Goal: Check status

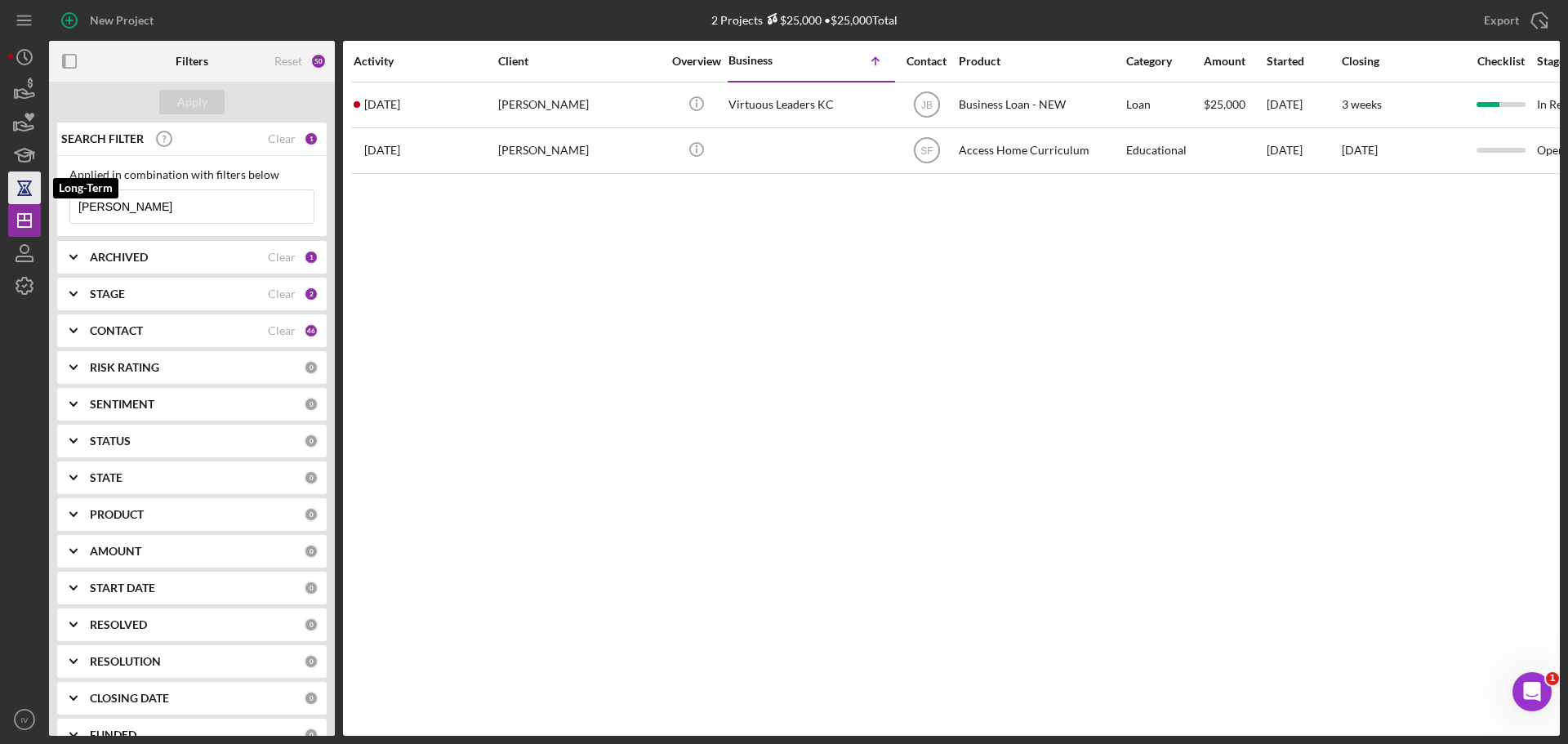
drag, startPoint x: 126, startPoint y: 210, endPoint x: 8, endPoint y: 201, distance: 118.3
click at [12, 201] on div "New Project 2 Projects $25,000 • $25,000 Total [PERSON_NAME] Export Icon/Export…" at bounding box center [783, 368] width 1551 height 736
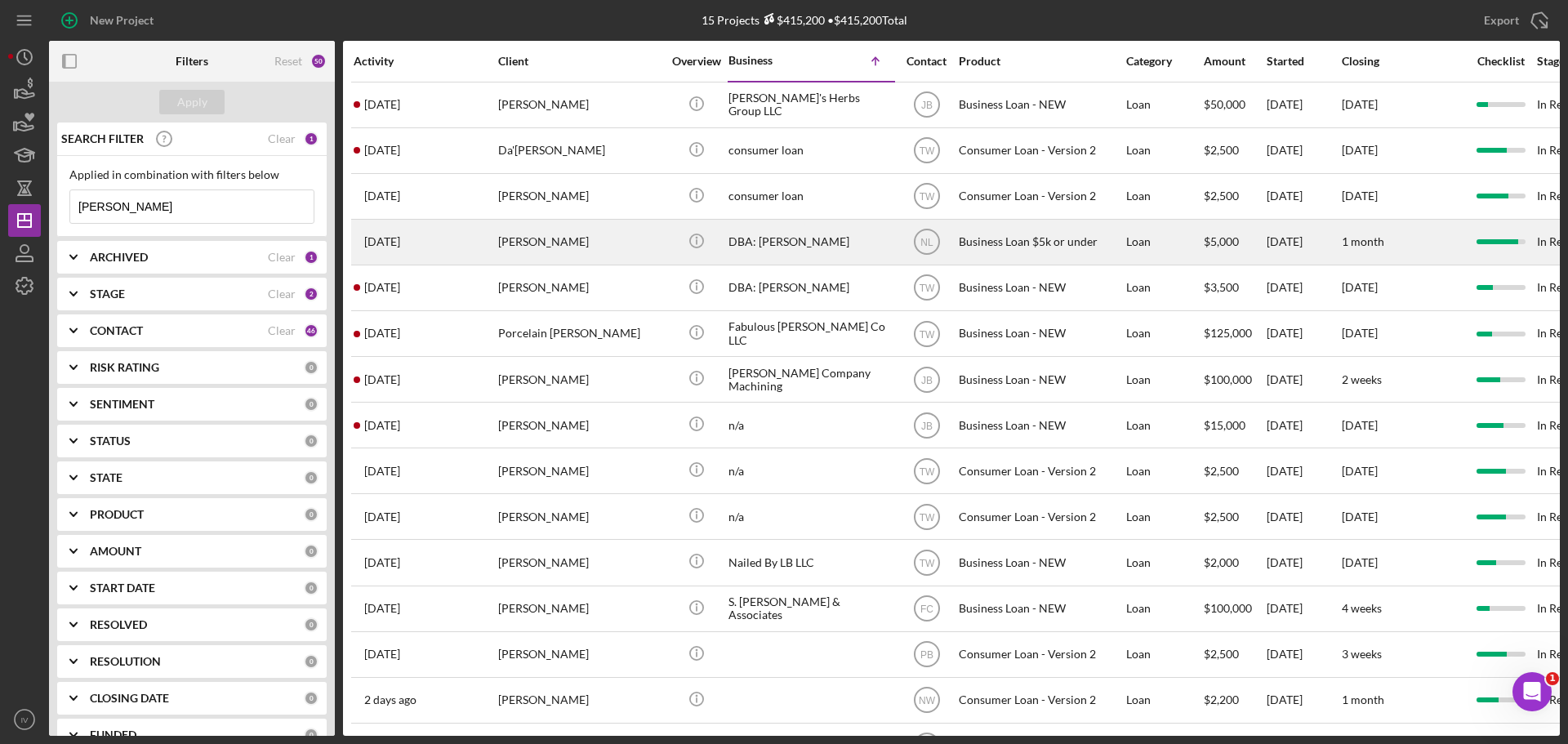
type input "[PERSON_NAME]"
click at [523, 243] on div "[PERSON_NAME]" at bounding box center [580, 242] width 163 height 43
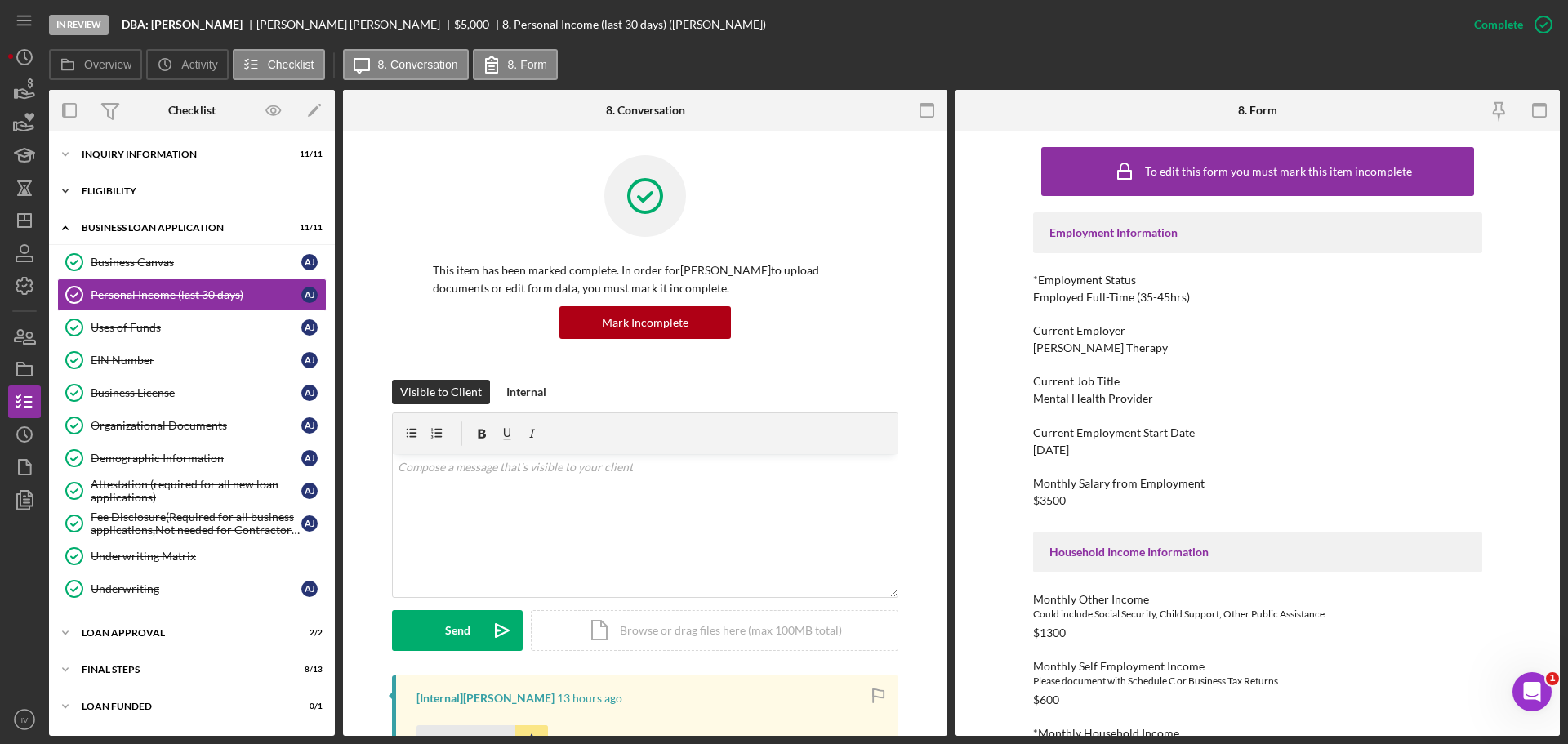
click at [116, 194] on div "Eligibility" at bounding box center [198, 192] width 233 height 10
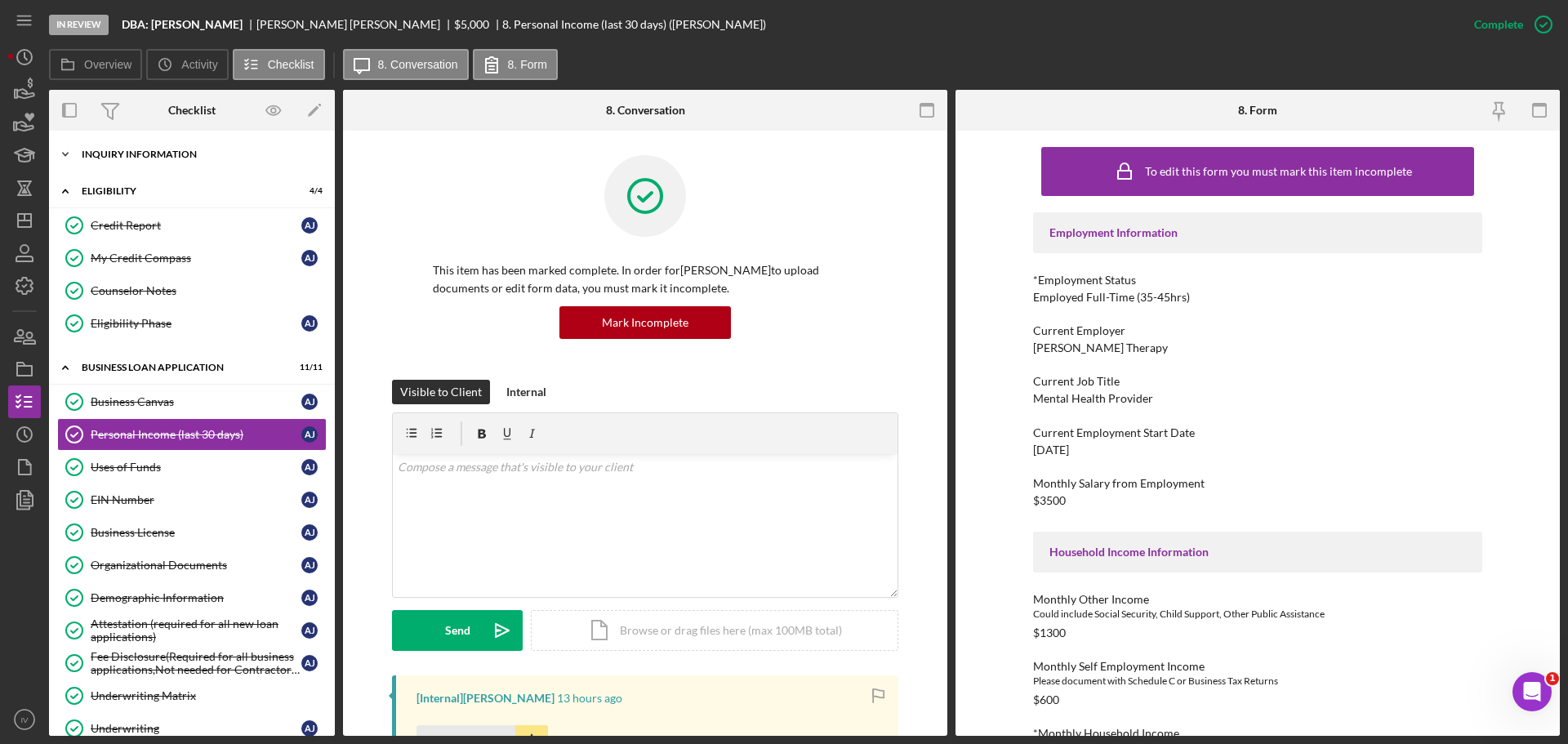
click at [120, 158] on div "Icon/Expander INQUIRY INFORMATION 11 / 11" at bounding box center [192, 154] width 285 height 33
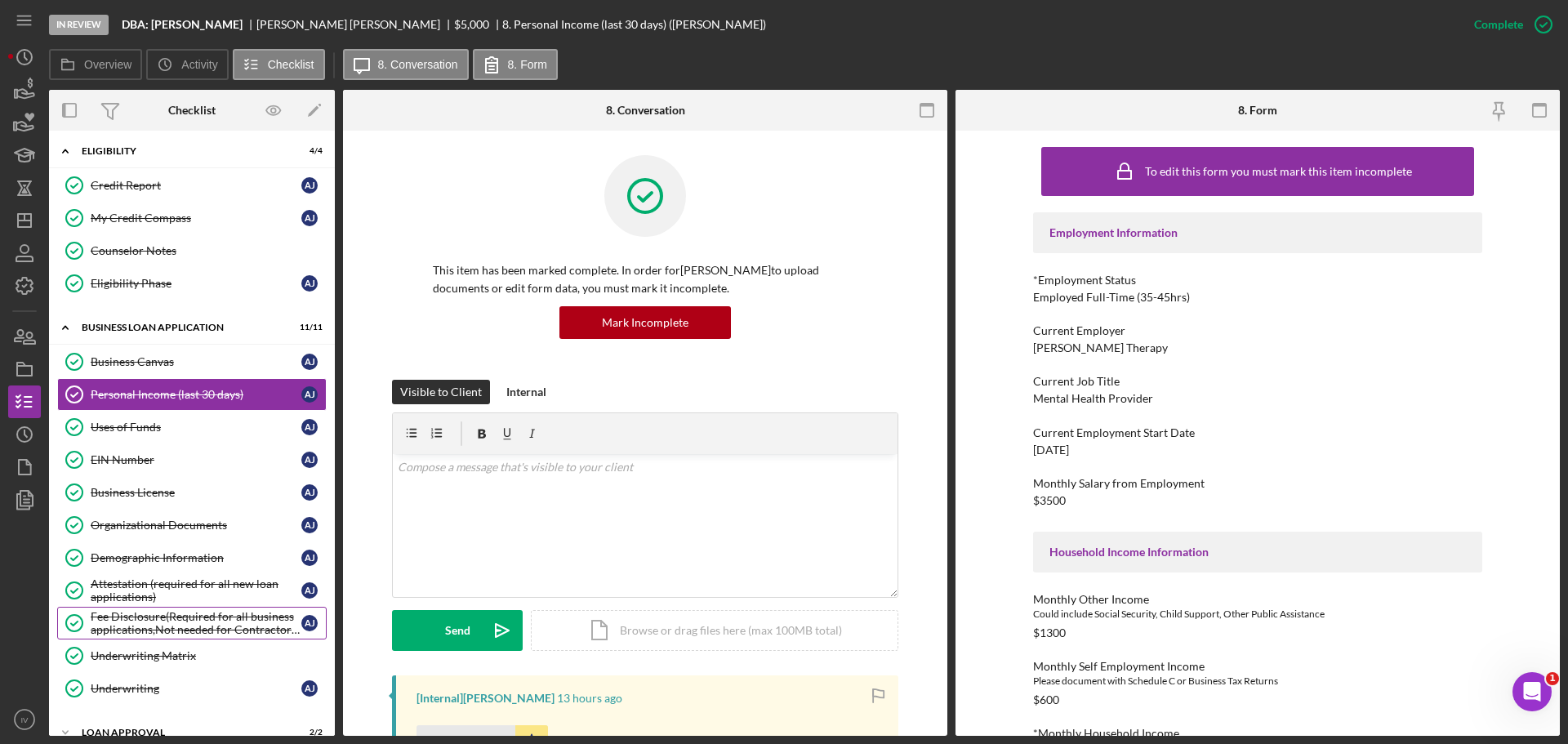
scroll to position [490, 0]
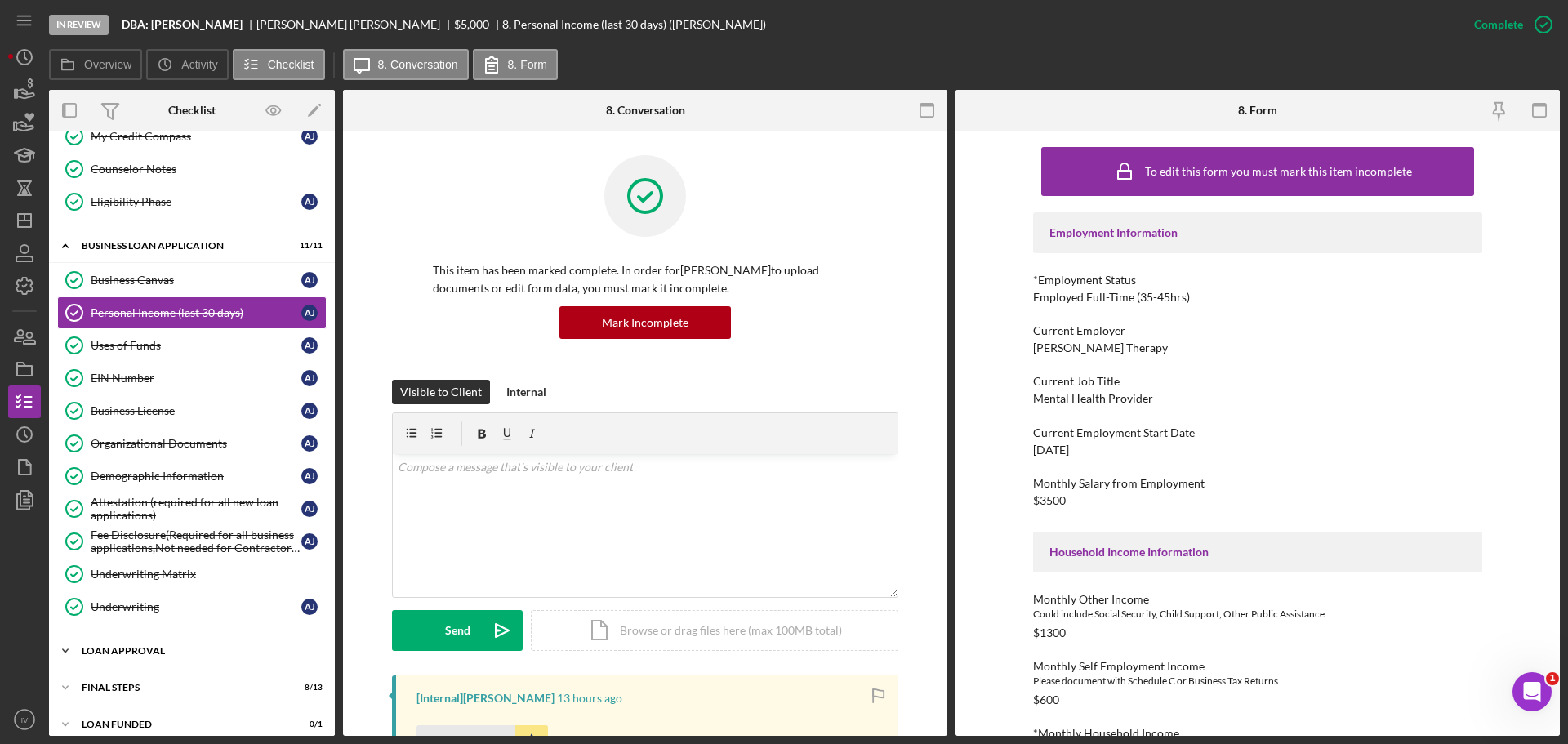
click at [117, 656] on div "Icon/Expander Loan Approval 2 / 2" at bounding box center [192, 651] width 285 height 33
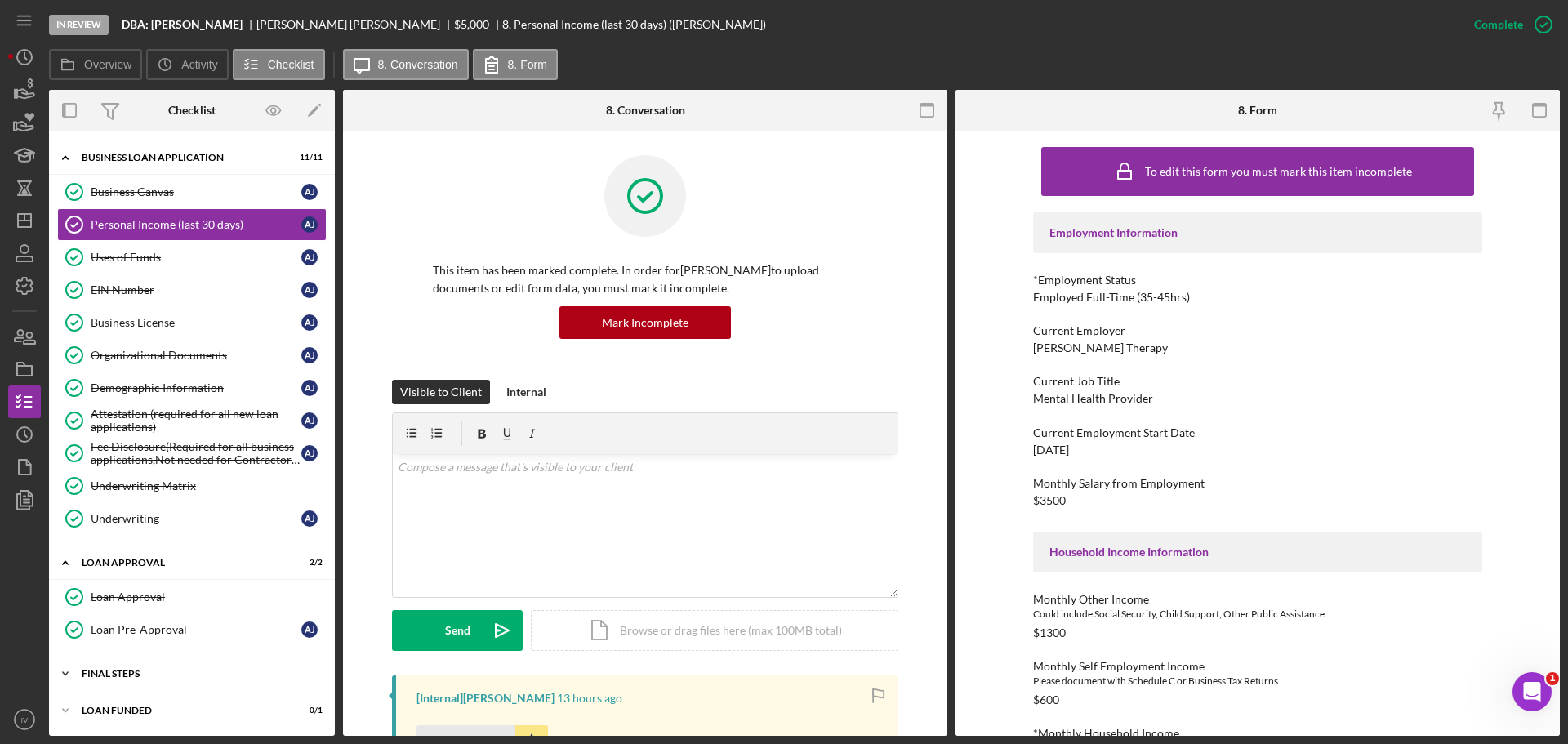
click at [127, 673] on div "Final Steps" at bounding box center [198, 674] width 233 height 10
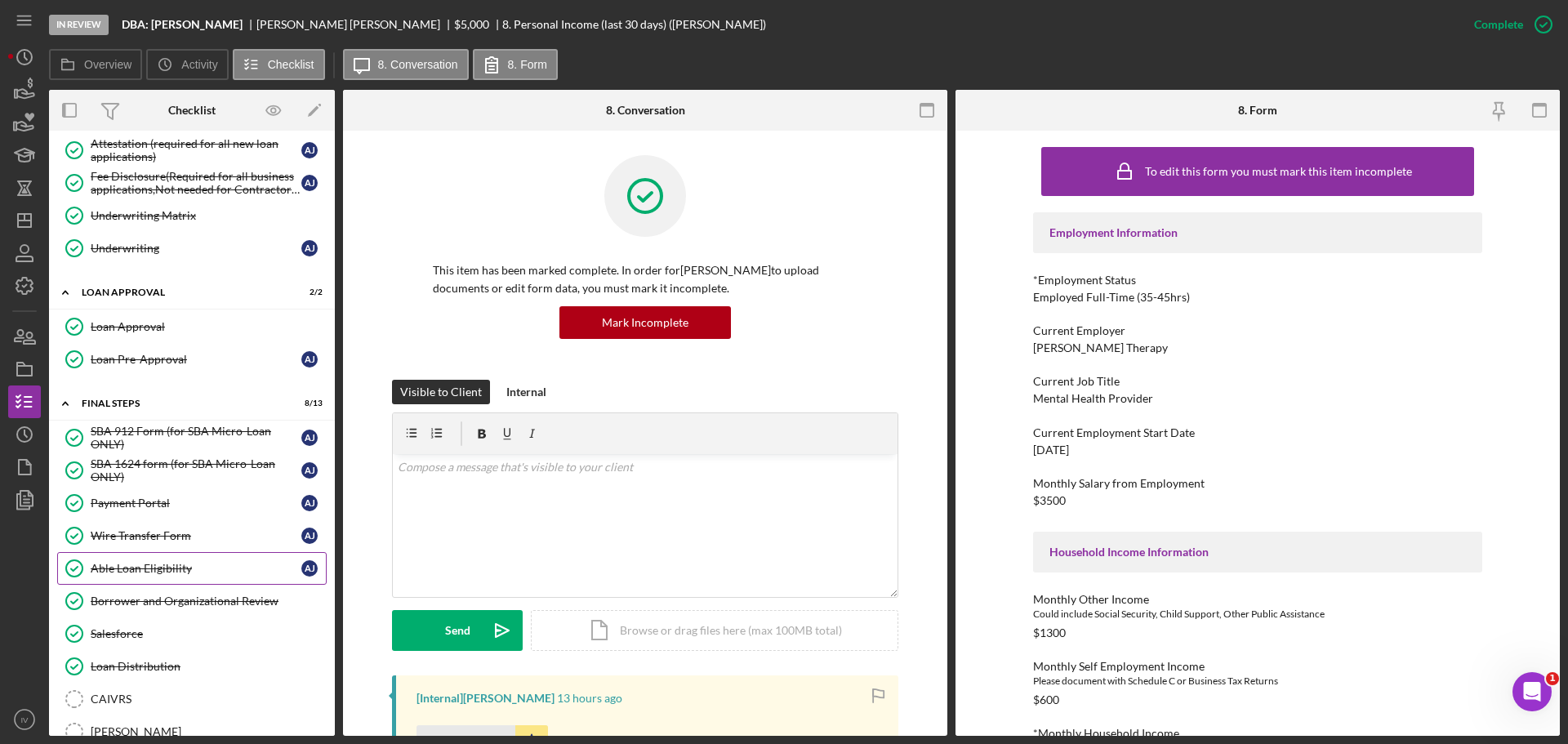
scroll to position [768, 0]
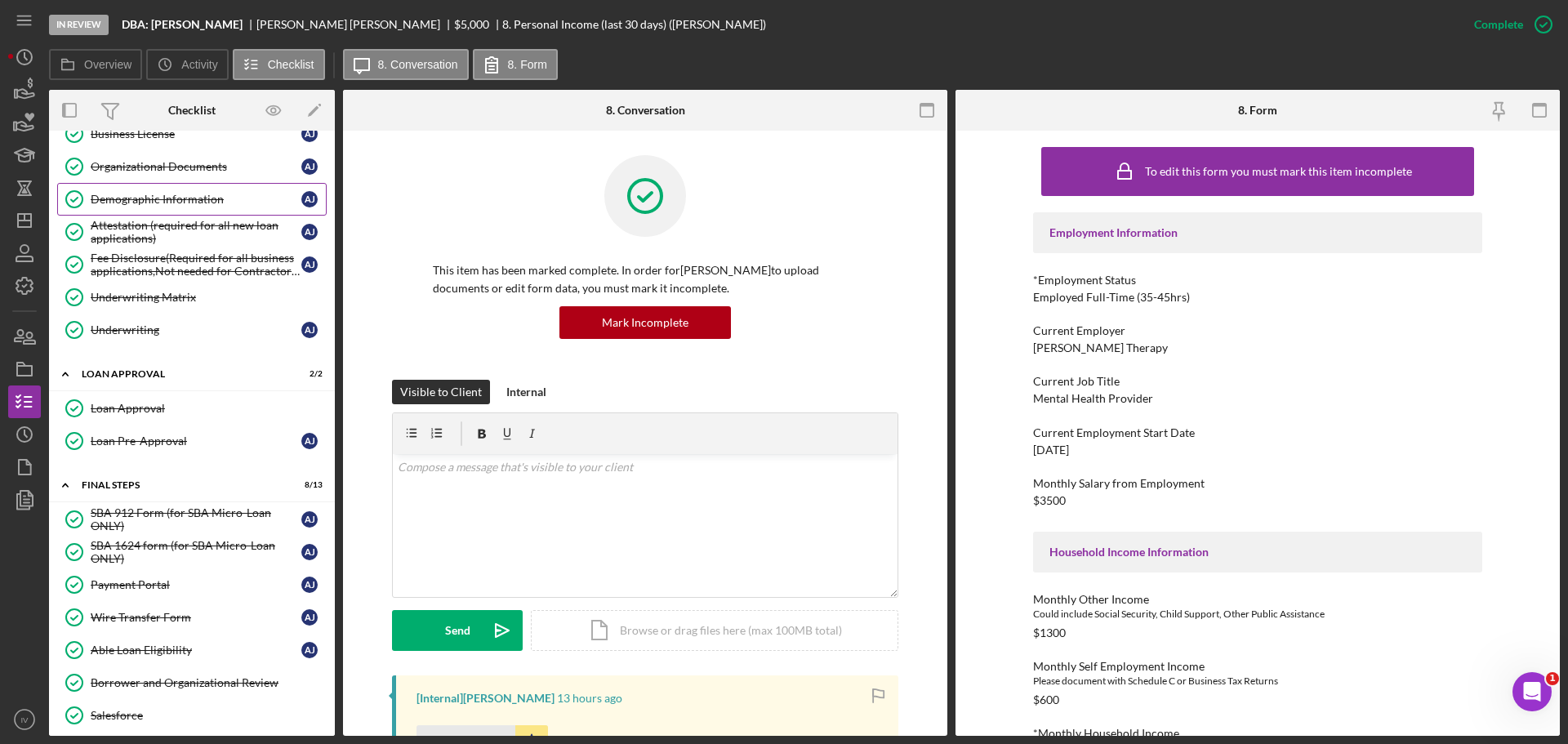
click at [126, 198] on div "Demographic Information" at bounding box center [196, 199] width 210 height 13
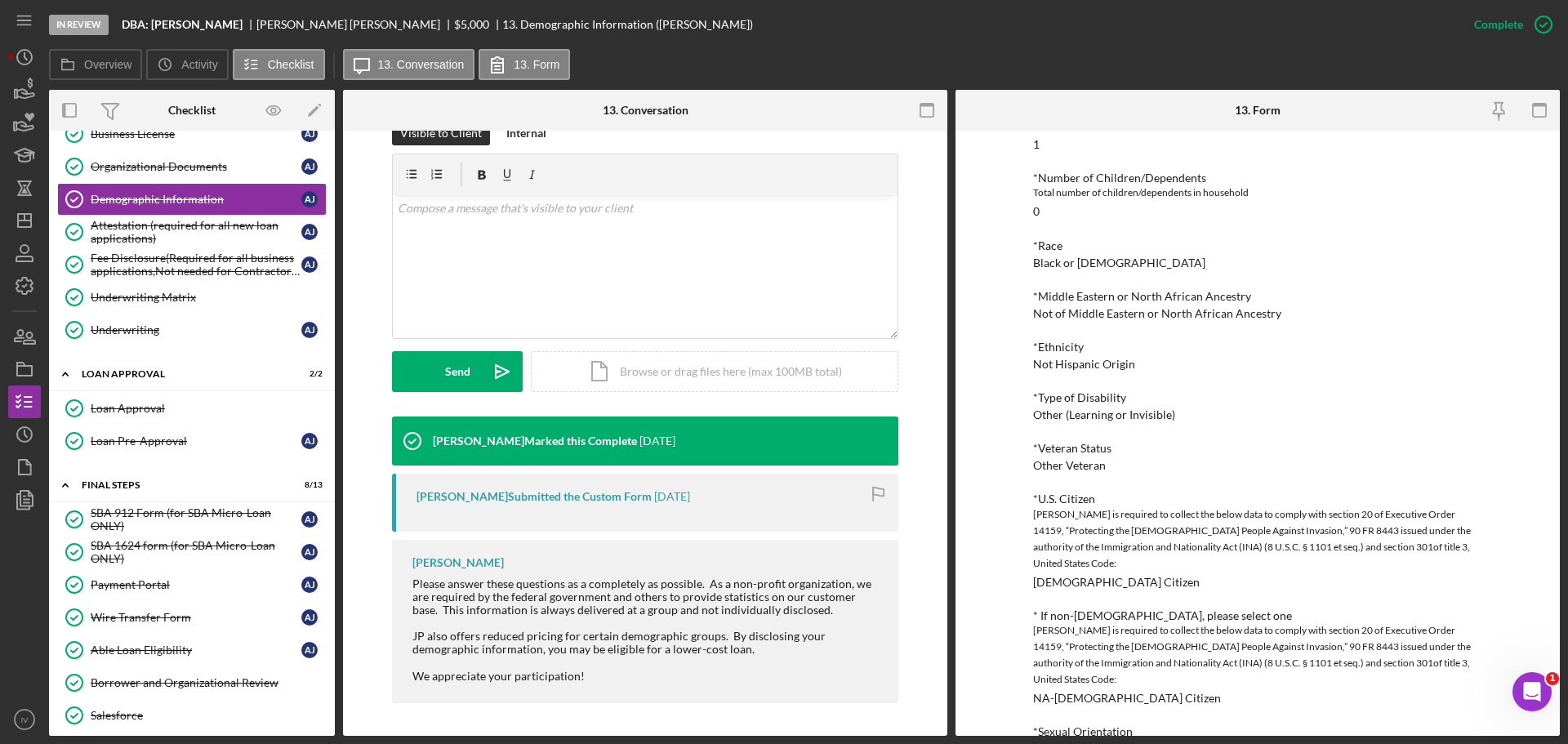
scroll to position [572, 0]
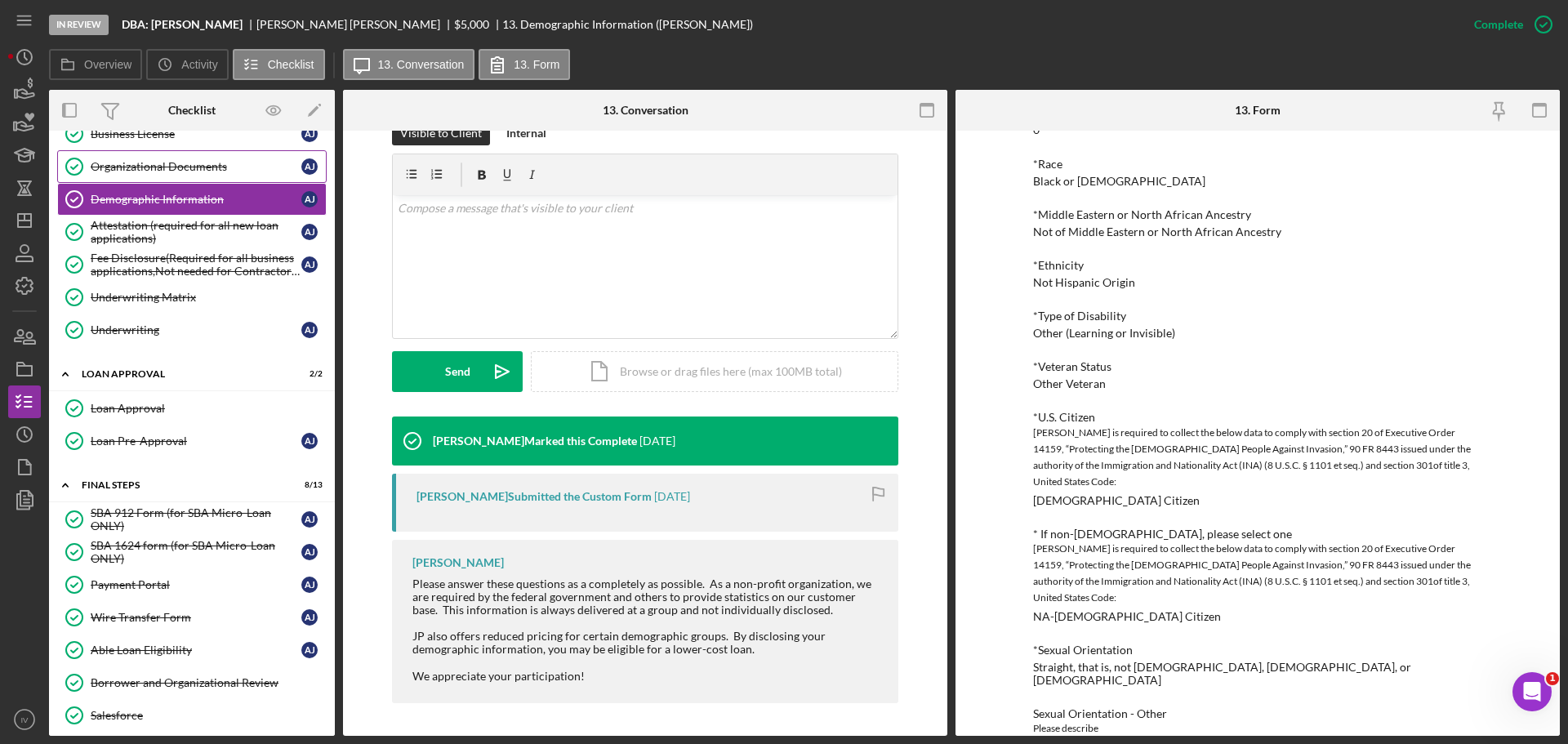
click at [111, 170] on div "Organizational Documents" at bounding box center [196, 166] width 210 height 13
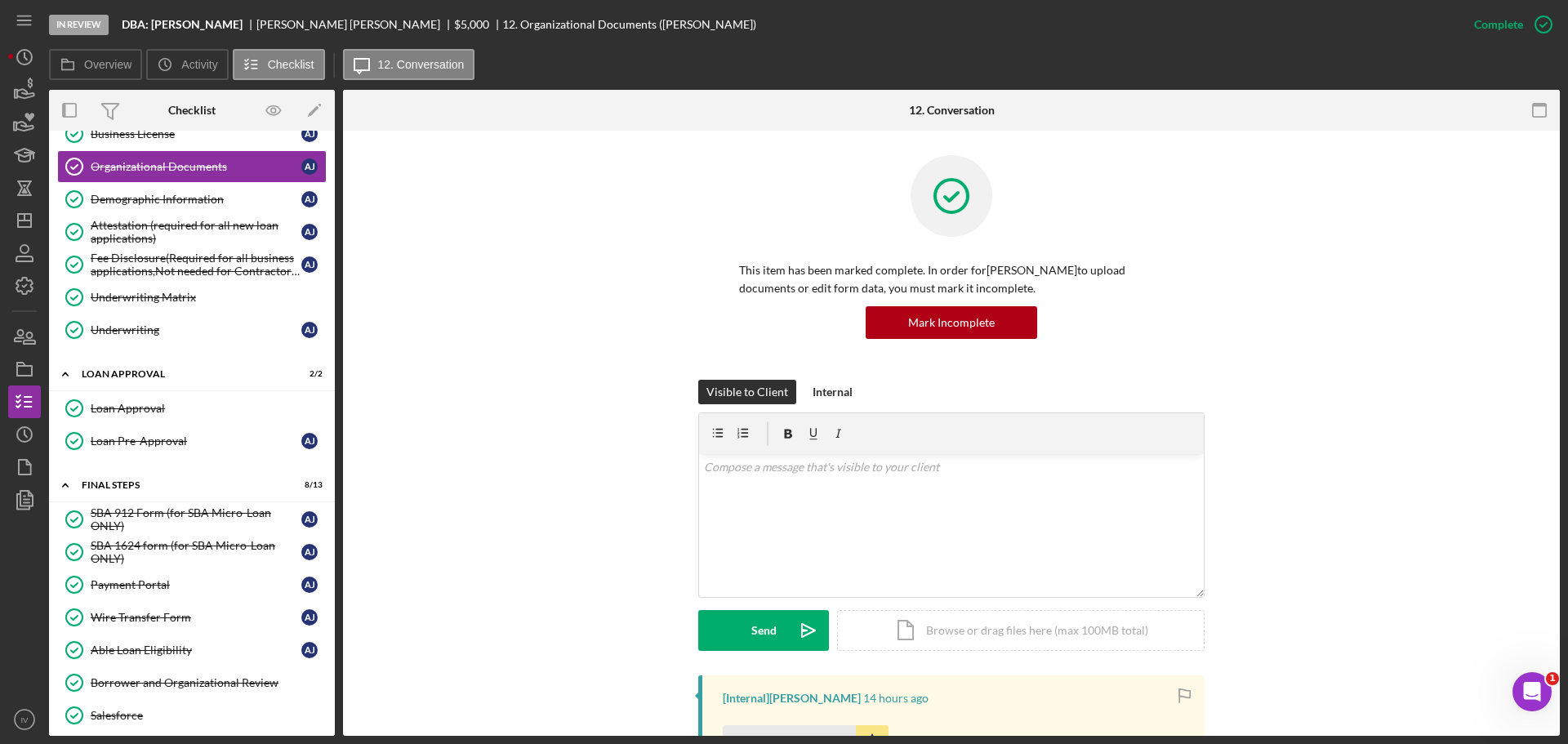
scroll to position [318, 0]
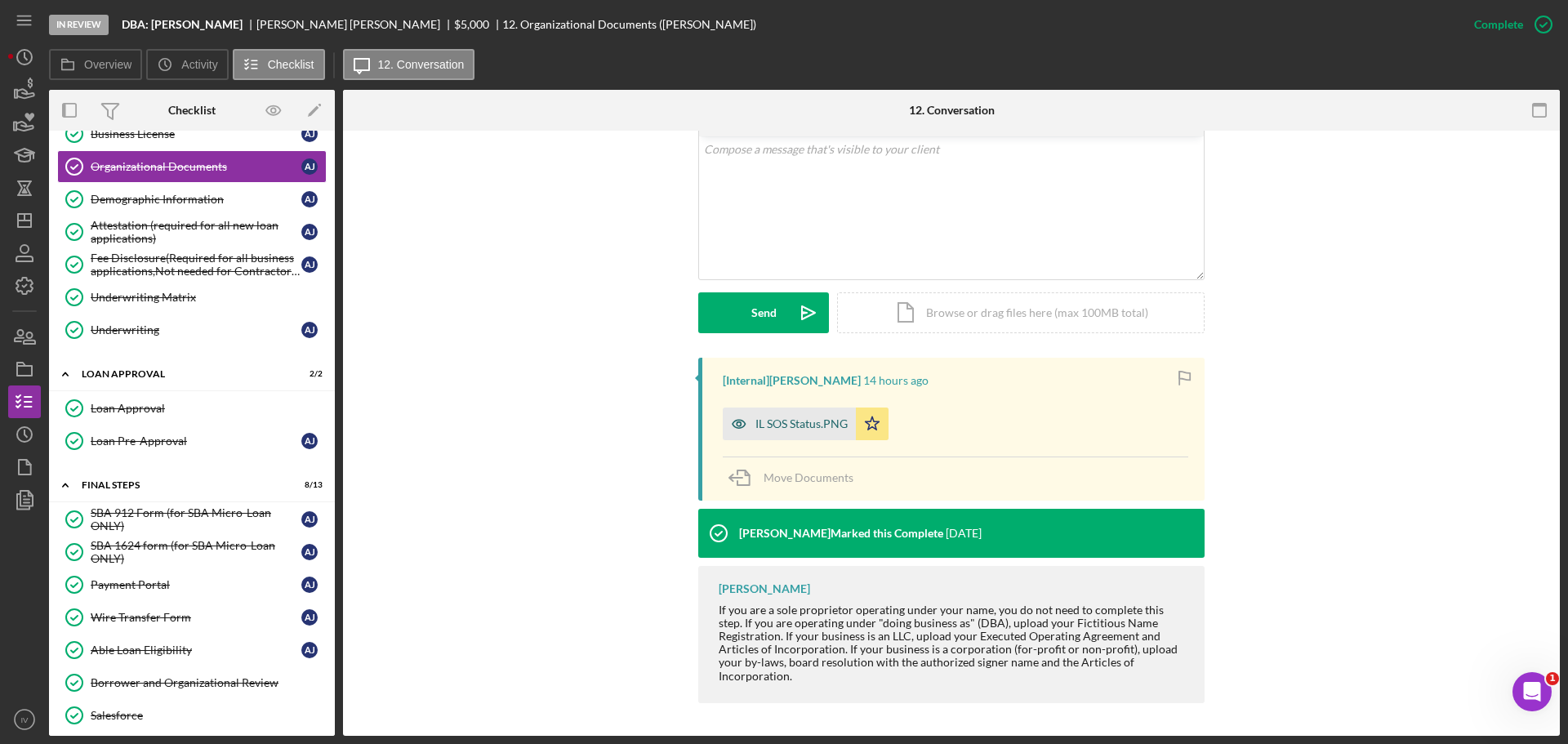
click at [824, 423] on div "IL SOS Status.PNG" at bounding box center [801, 424] width 92 height 13
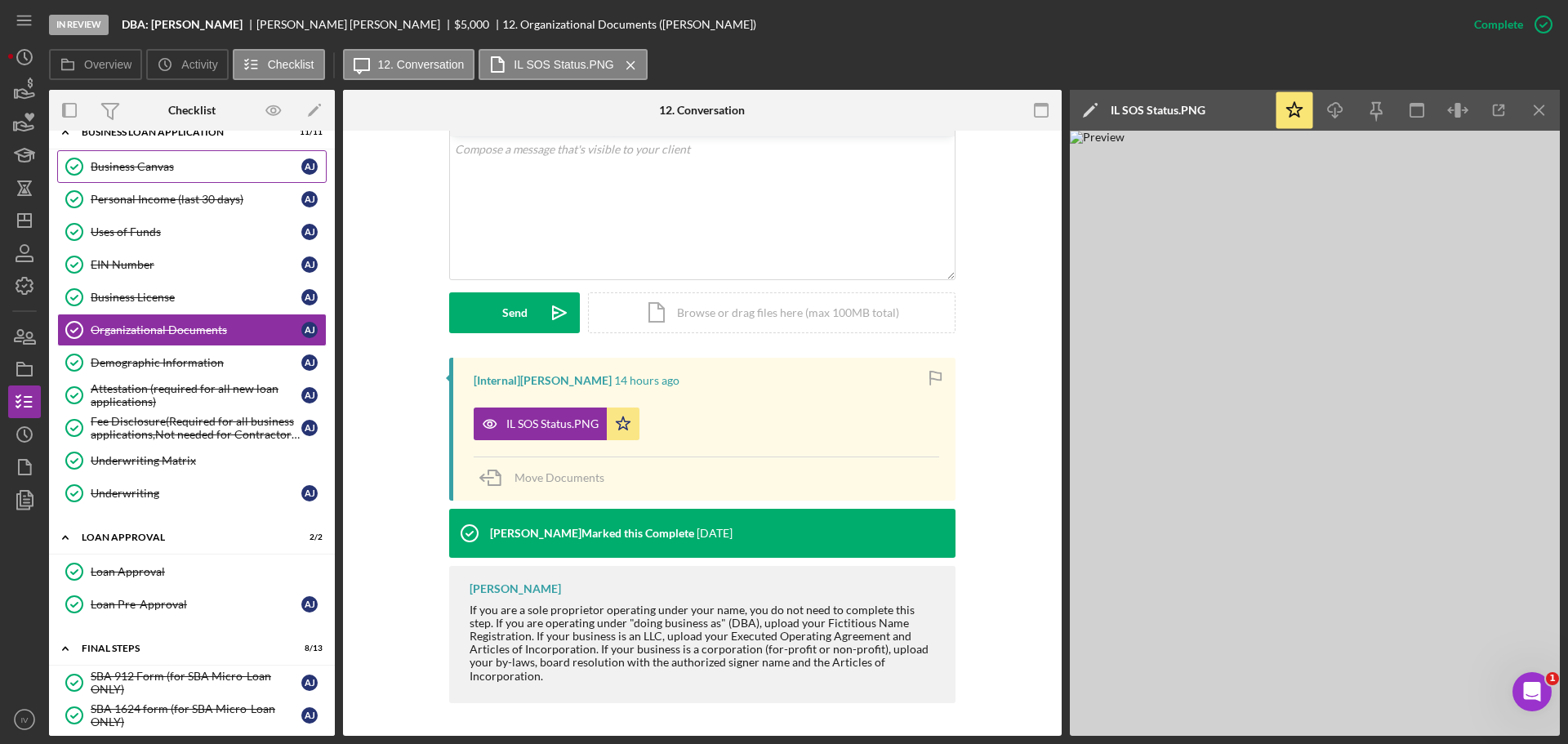
scroll to position [523, 0]
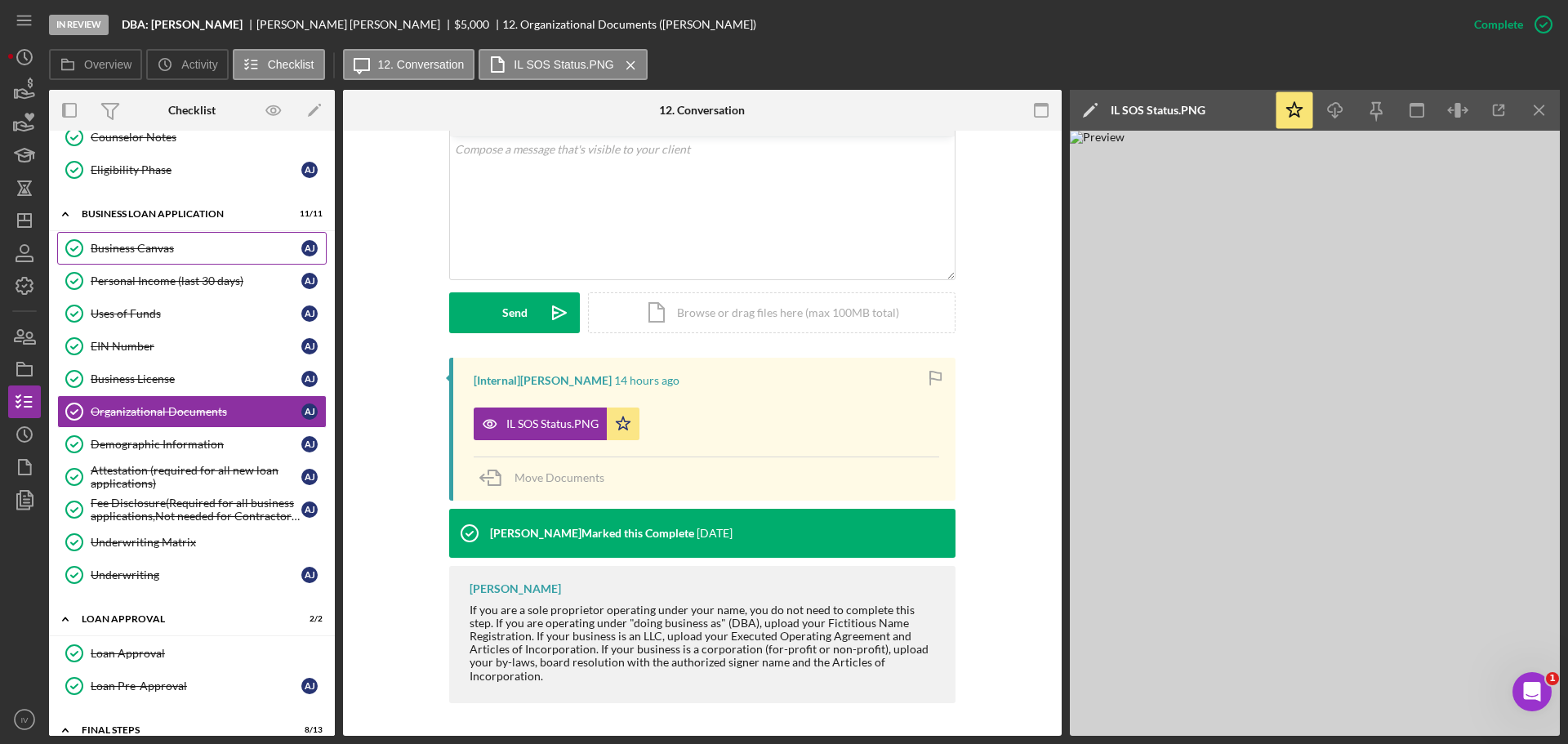
click at [144, 248] on div "Business Canvas" at bounding box center [196, 248] width 210 height 13
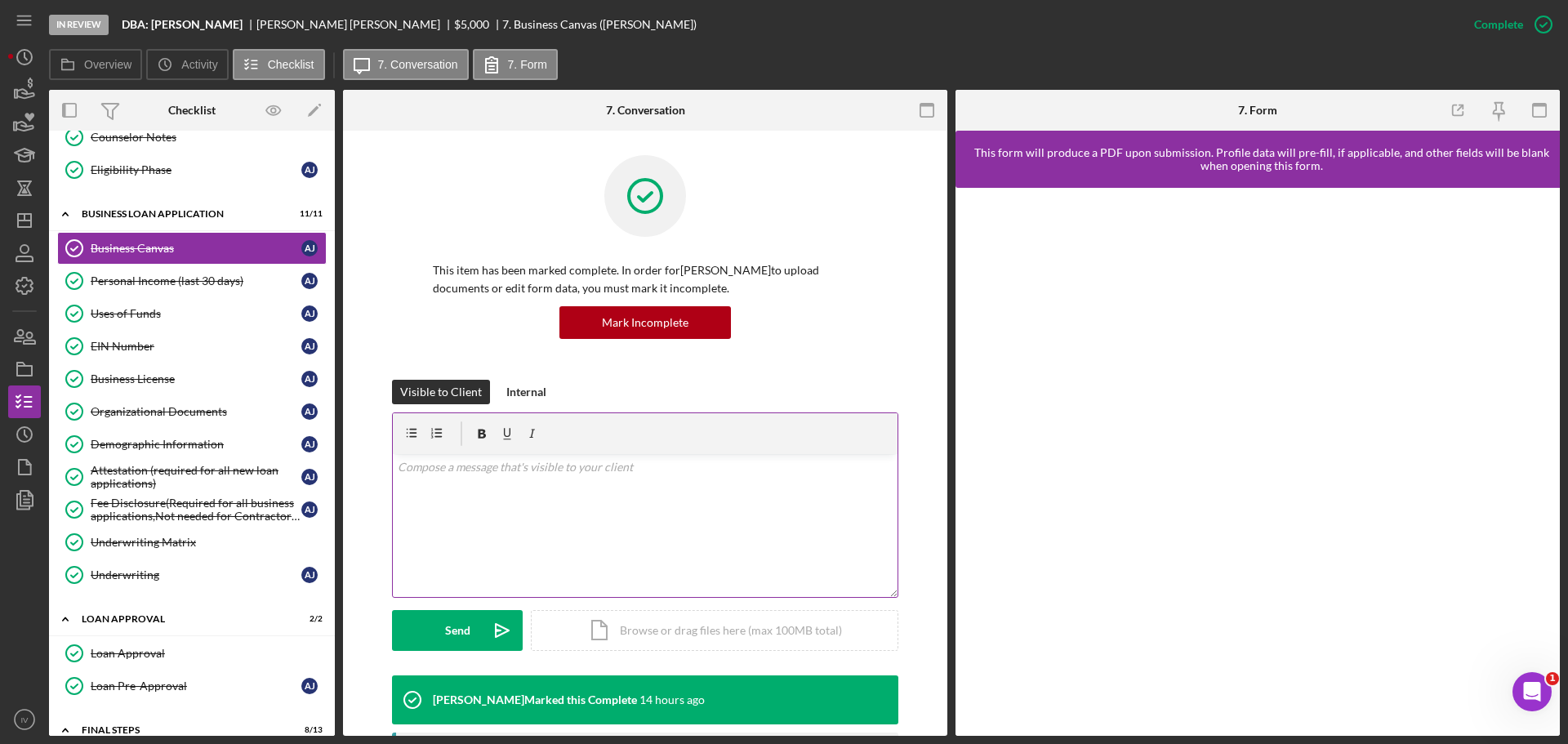
scroll to position [327, 0]
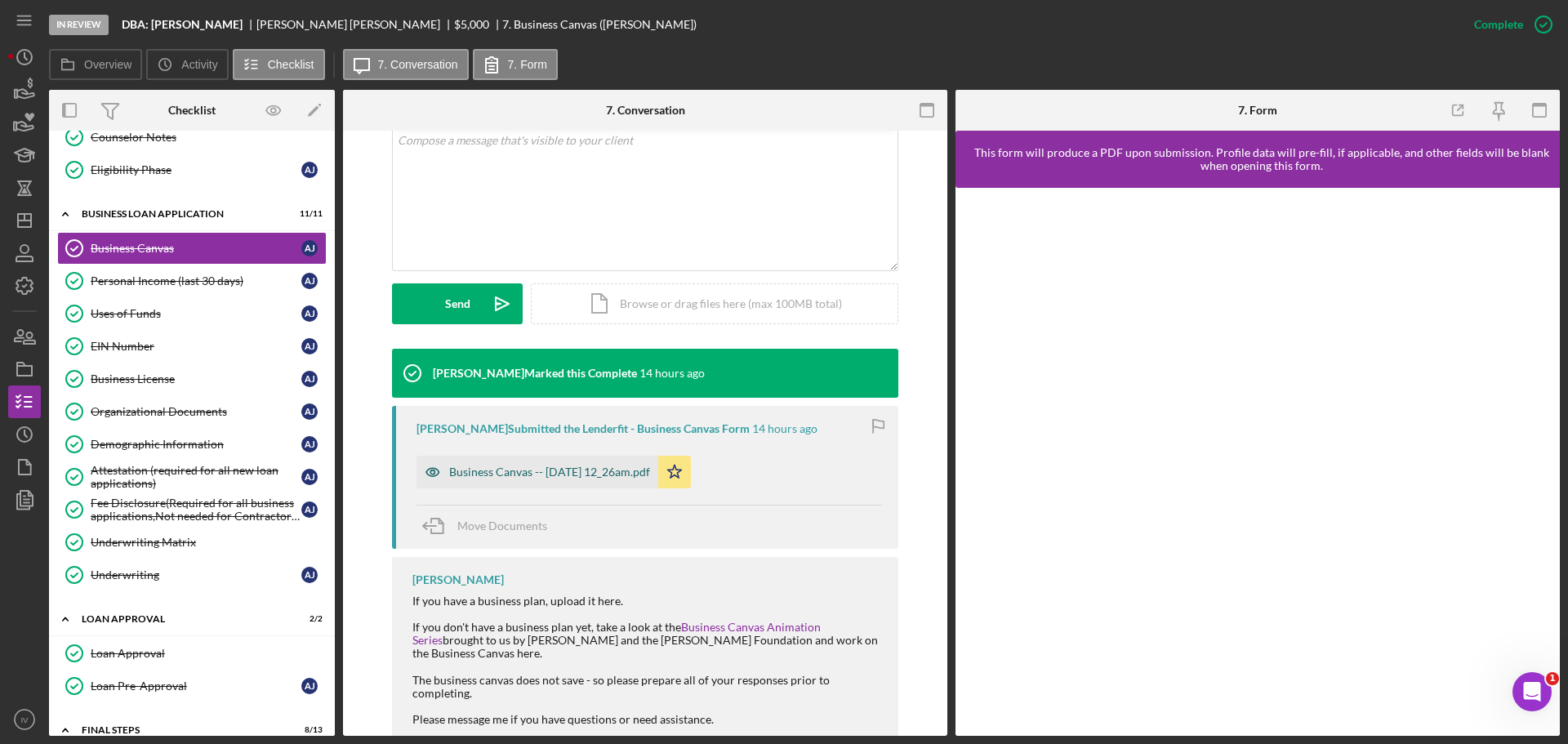
click at [525, 472] on div "Business Canvas -- [DATE] 12_26am.pdf" at bounding box center [549, 471] width 200 height 13
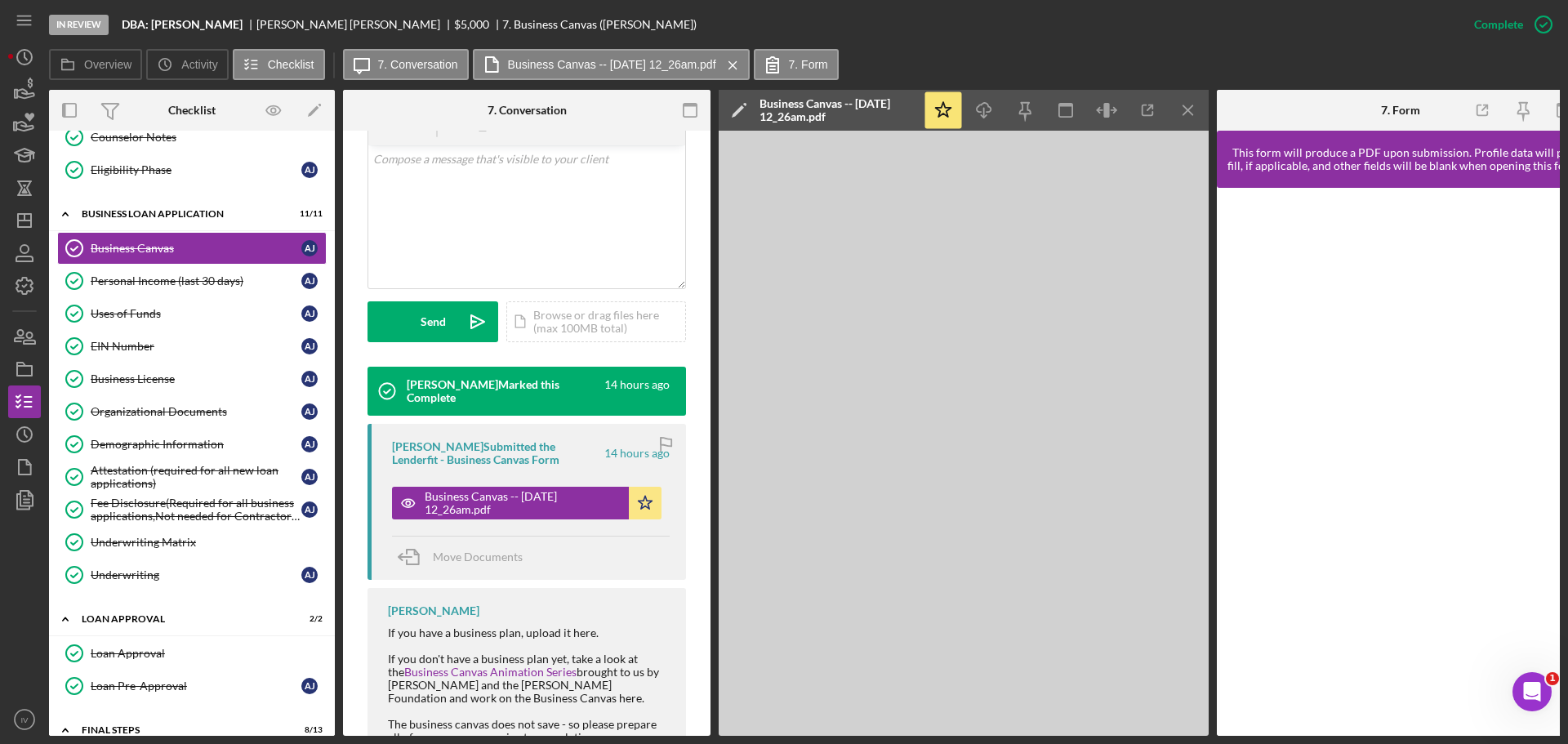
scroll to position [346, 0]
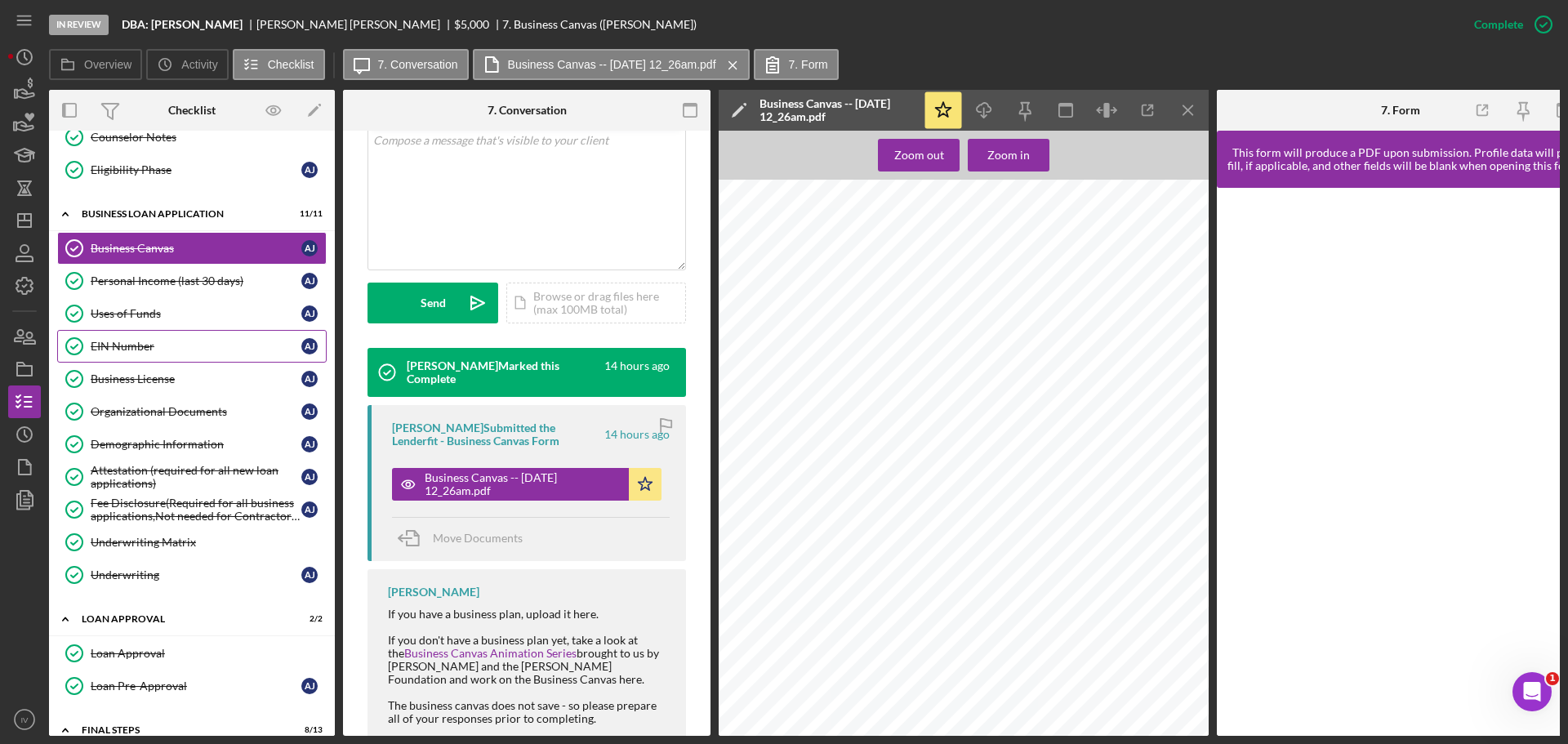
click at [127, 343] on div "EIN Number" at bounding box center [196, 346] width 210 height 13
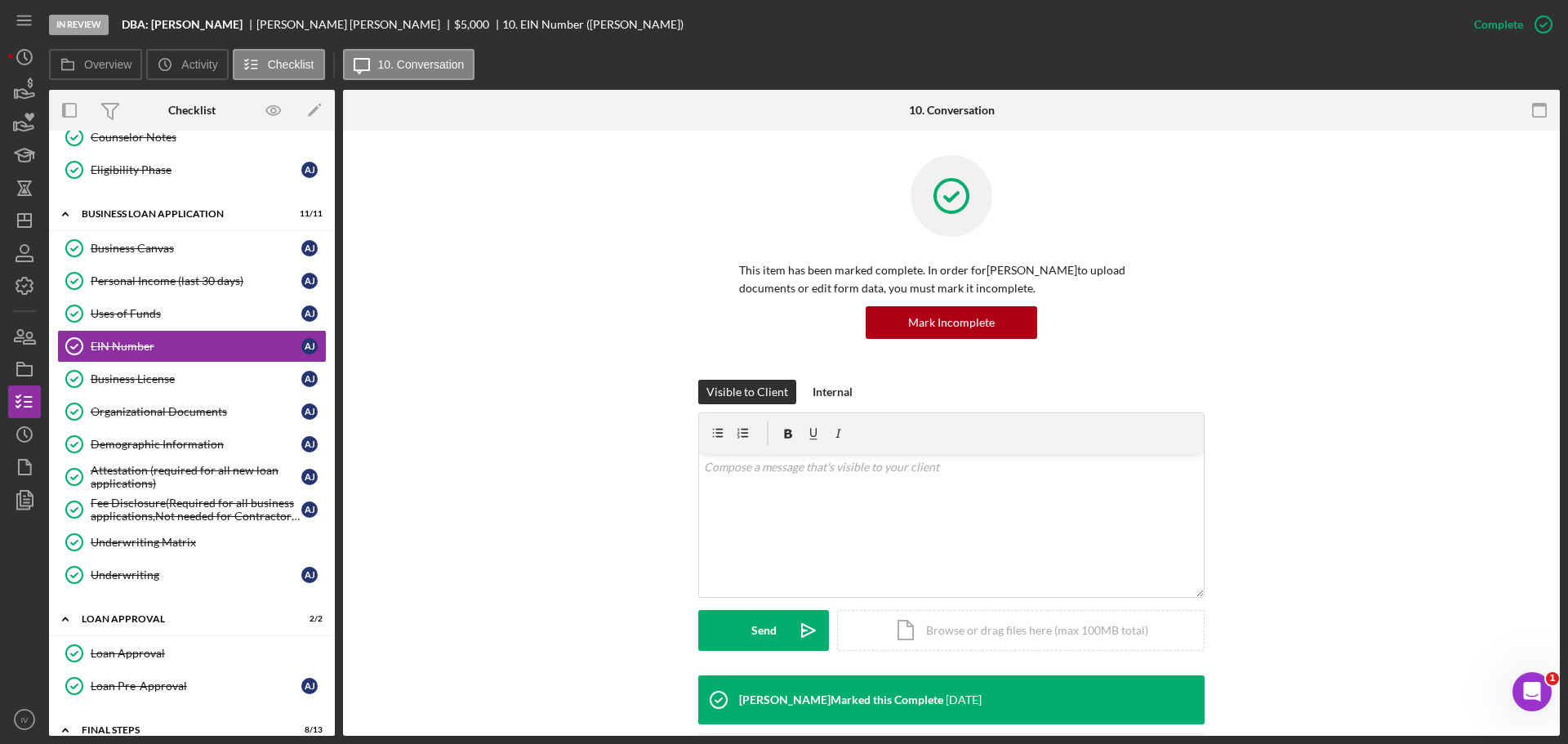
scroll to position [114, 0]
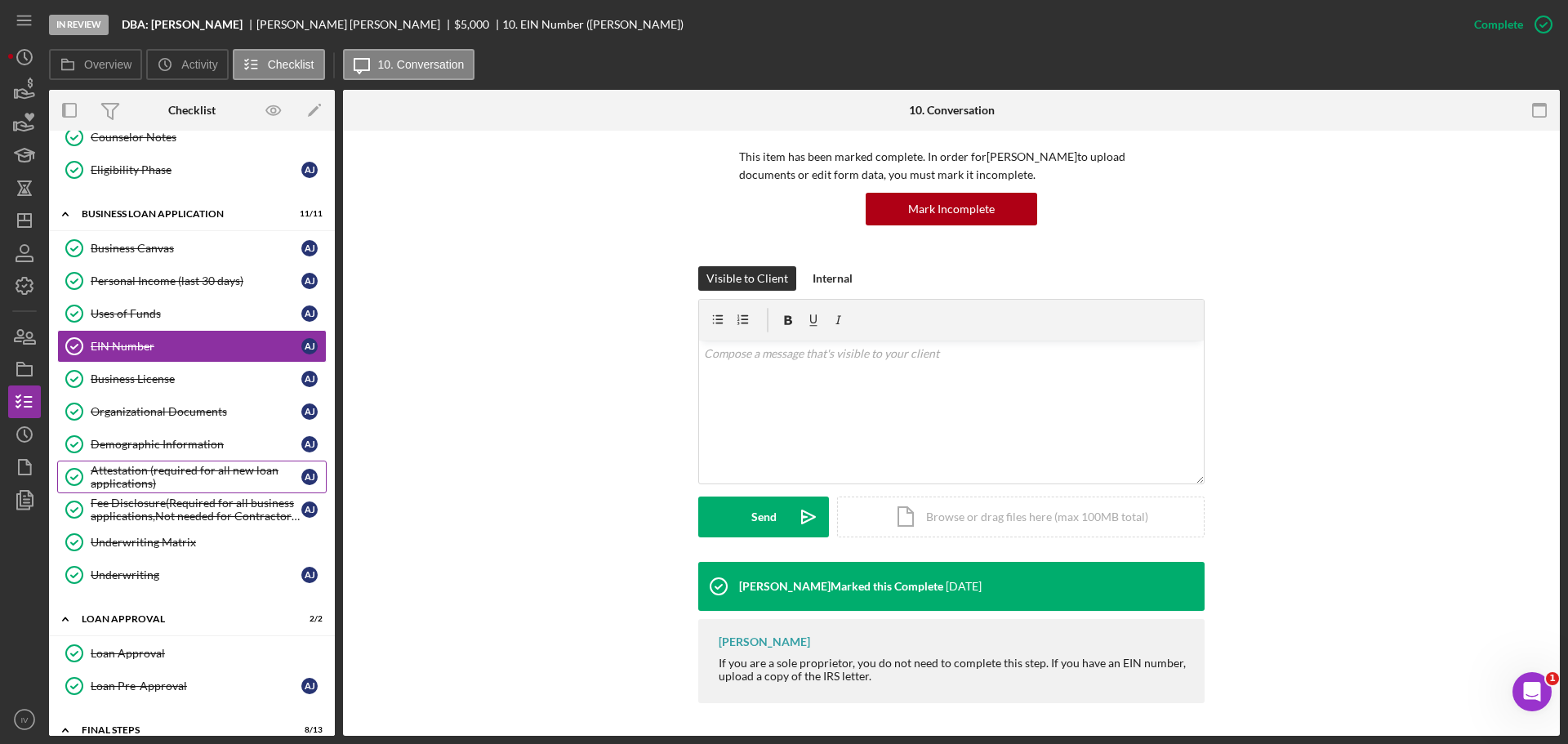
click at [113, 475] on div "Attestation (required for all new loan applications)" at bounding box center [196, 477] width 210 height 26
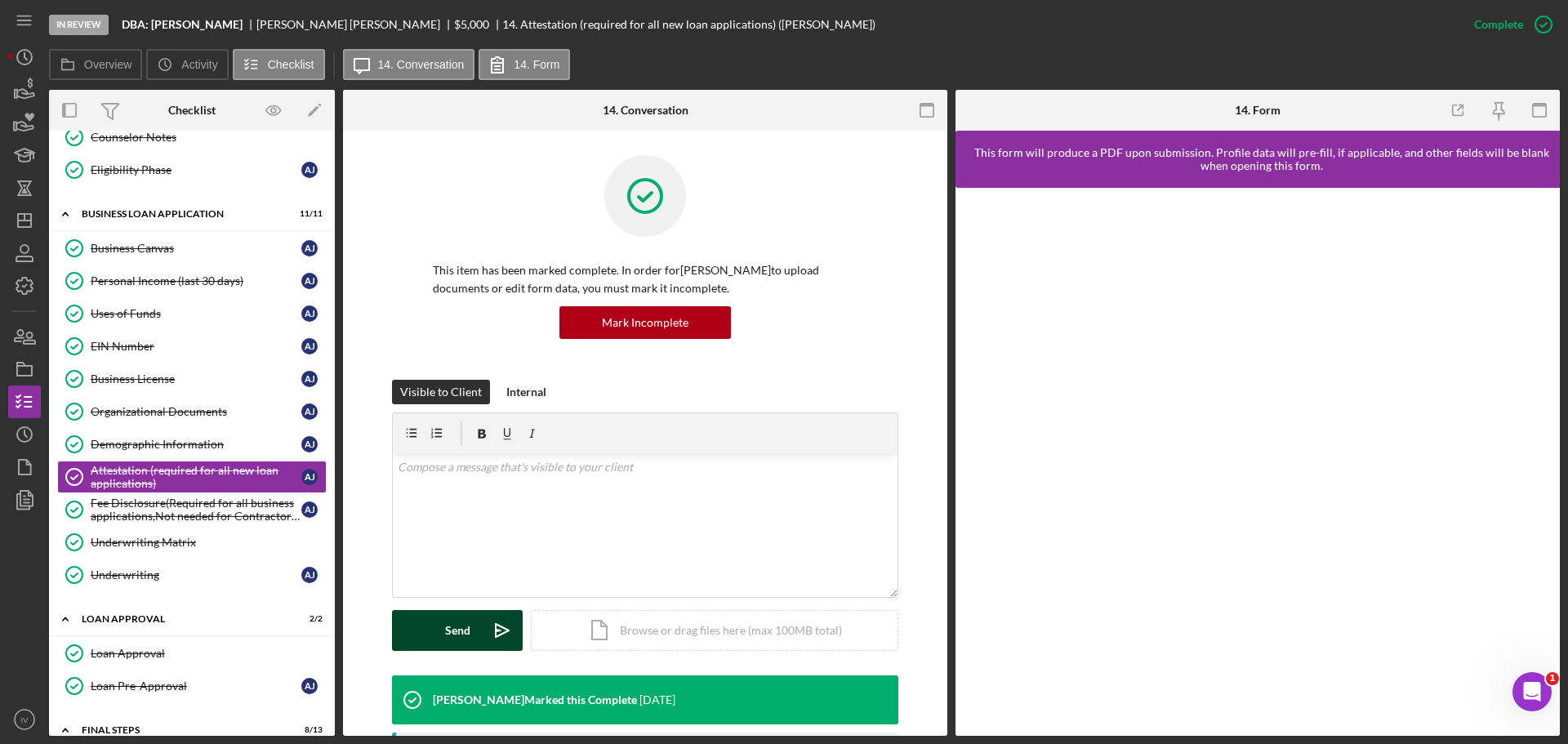
scroll to position [265, 0]
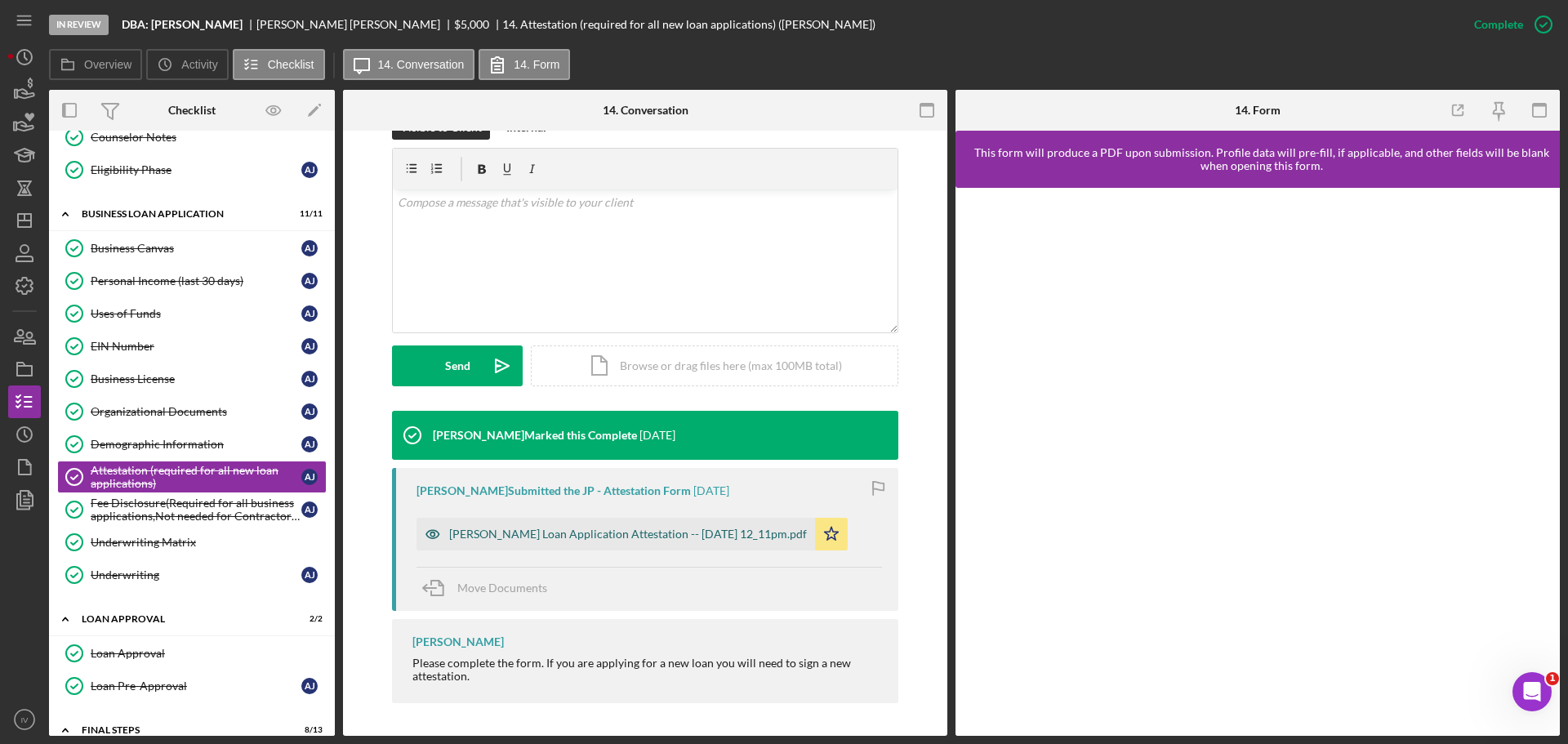
click at [480, 537] on div "[PERSON_NAME] Loan Application Attestation -- [DATE] 12_11pm.pdf" at bounding box center [628, 534] width 357 height 13
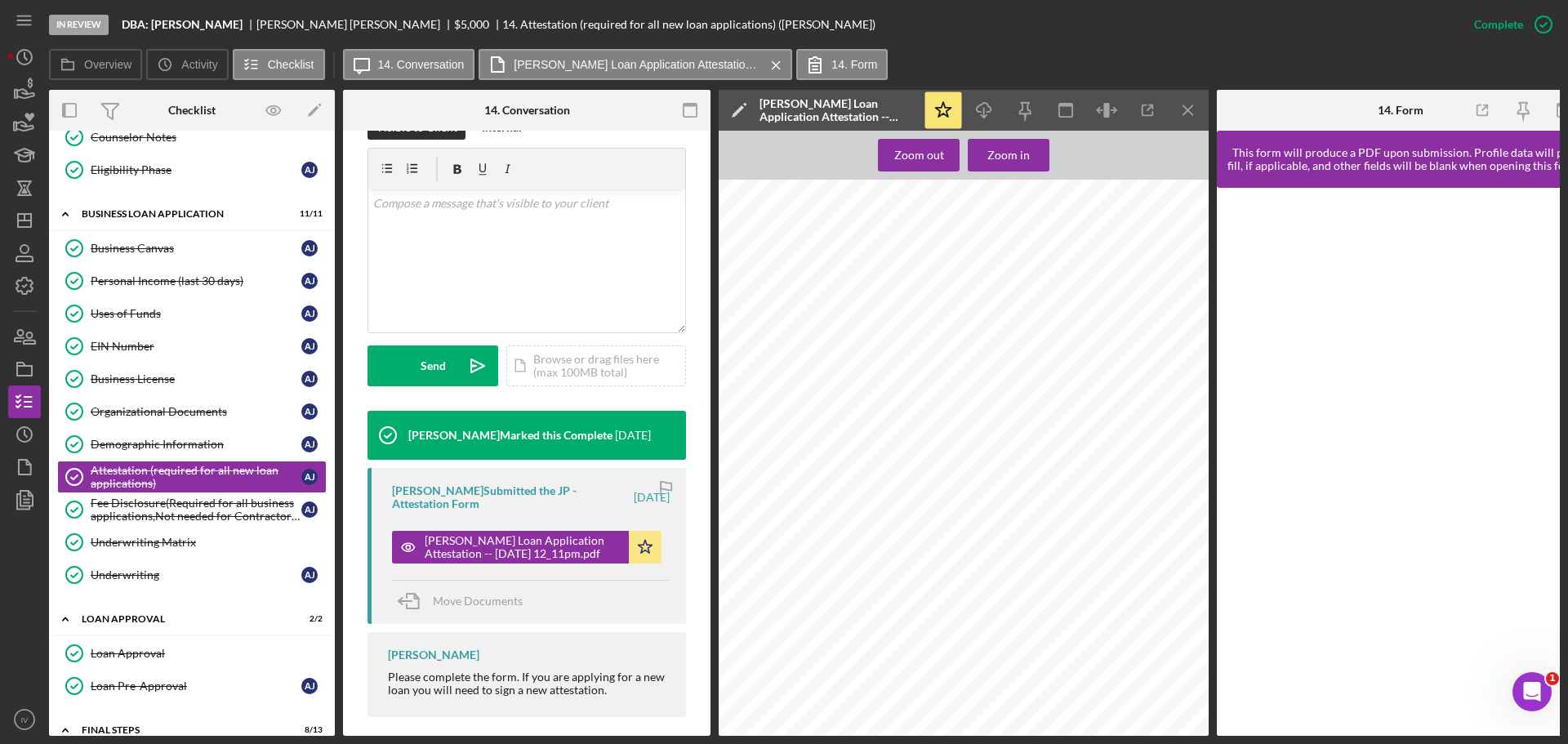
scroll to position [82, 0]
click at [137, 662] on link "Loan Approval Loan Approval" at bounding box center [192, 653] width 270 height 33
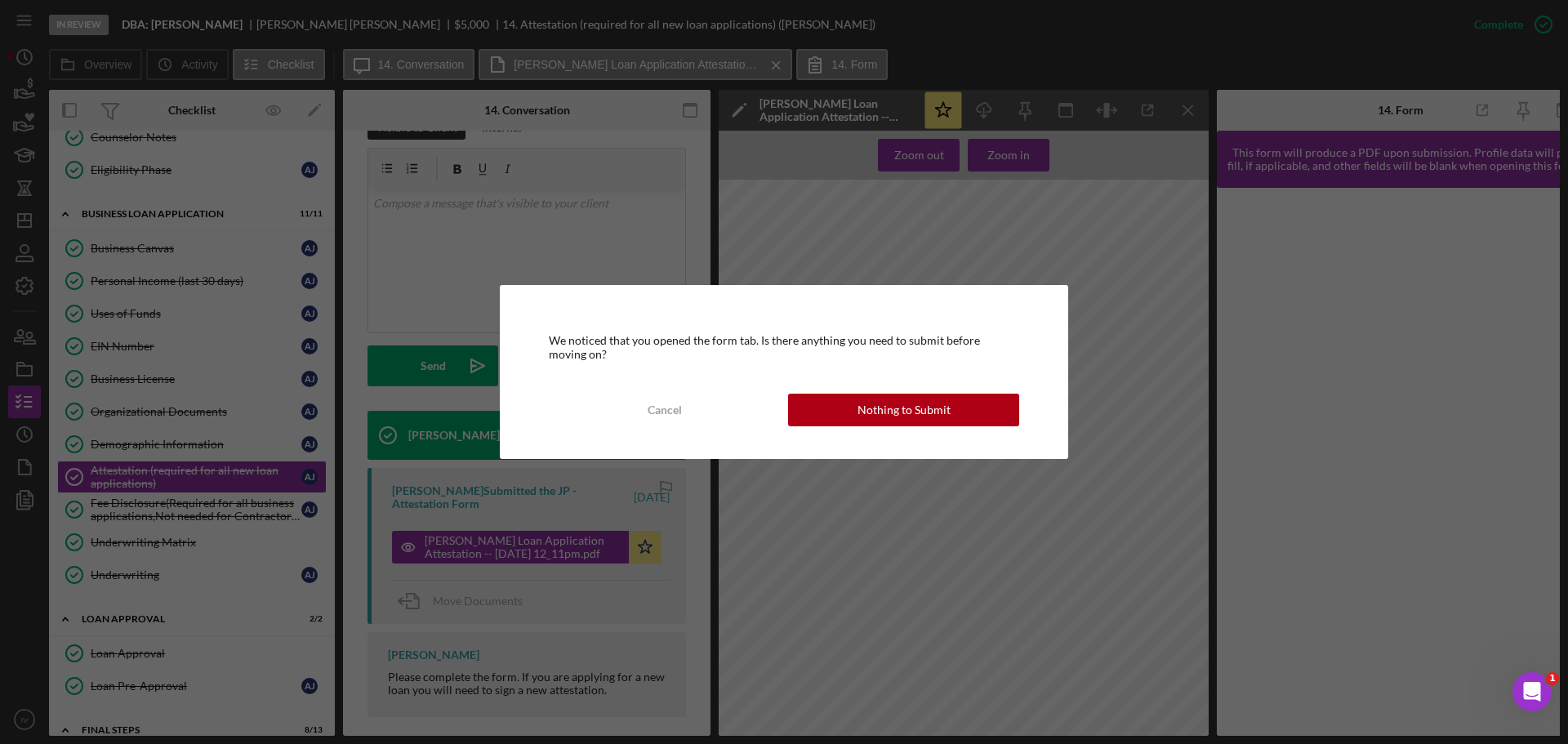
click at [977, 418] on button "Nothing to Submit" at bounding box center [903, 410] width 231 height 33
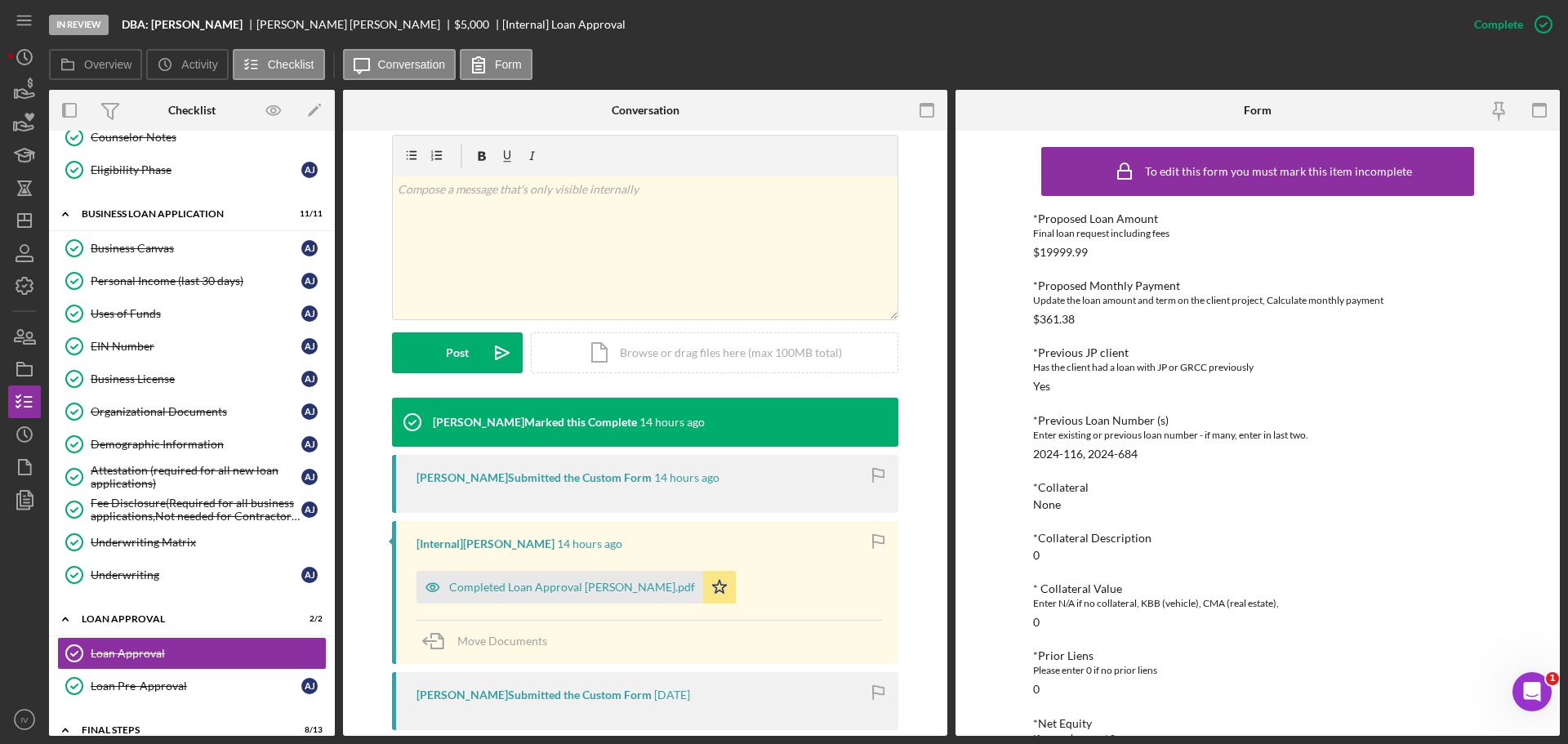
scroll to position [409, 0]
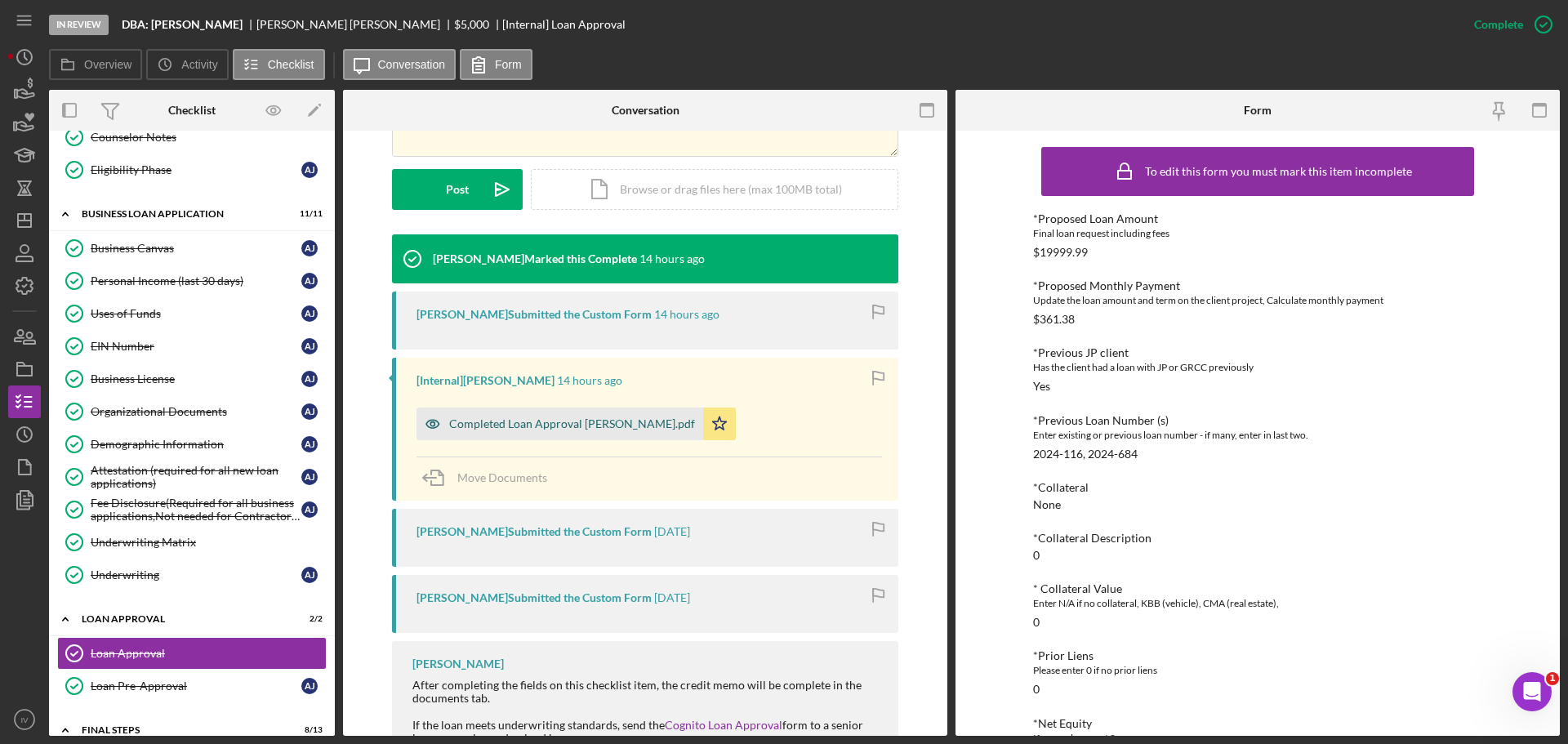
click at [525, 430] on div "Completed Loan Approval [PERSON_NAME].pdf" at bounding box center [560, 424] width 286 height 33
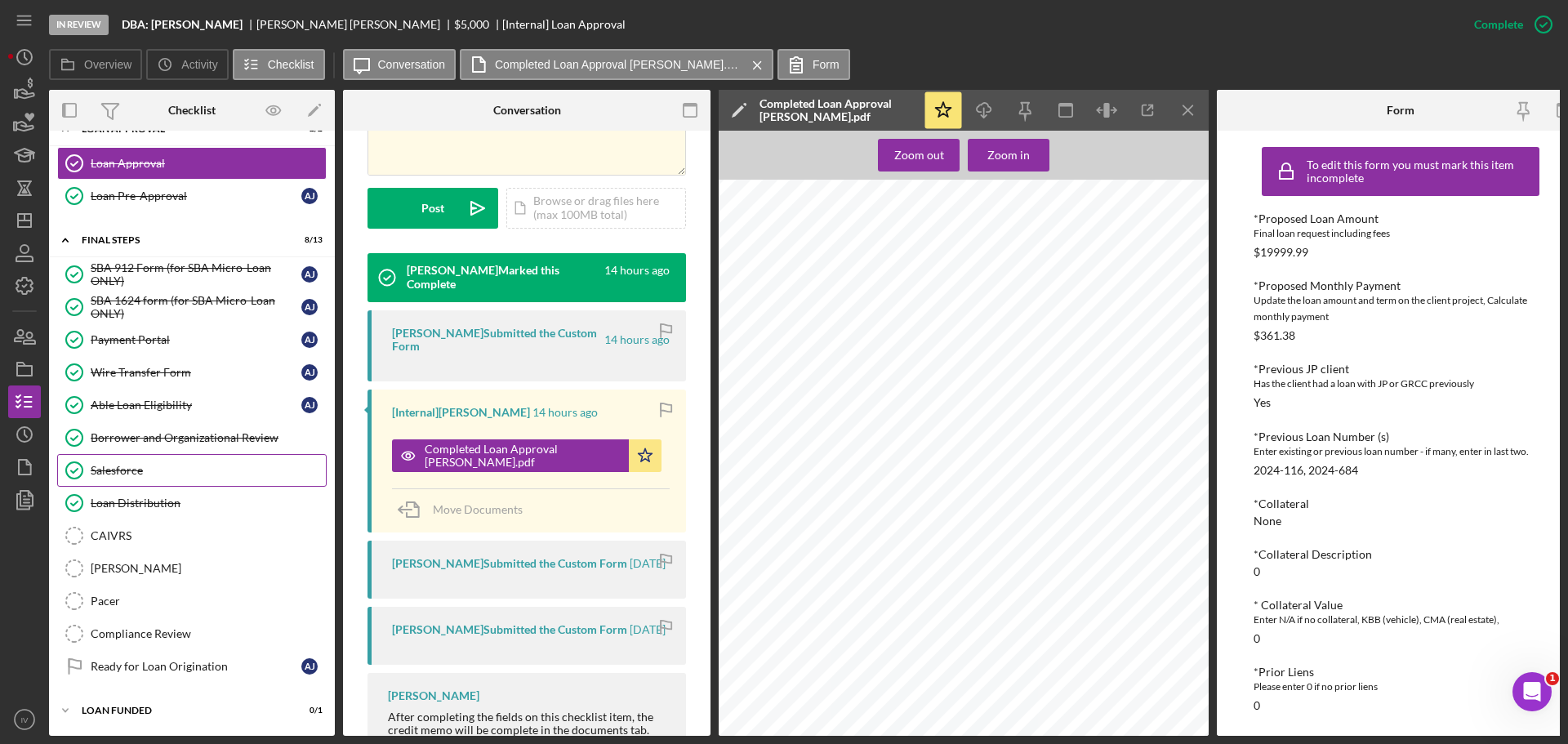
scroll to position [931, 0]
